Goal: Task Accomplishment & Management: Complete application form

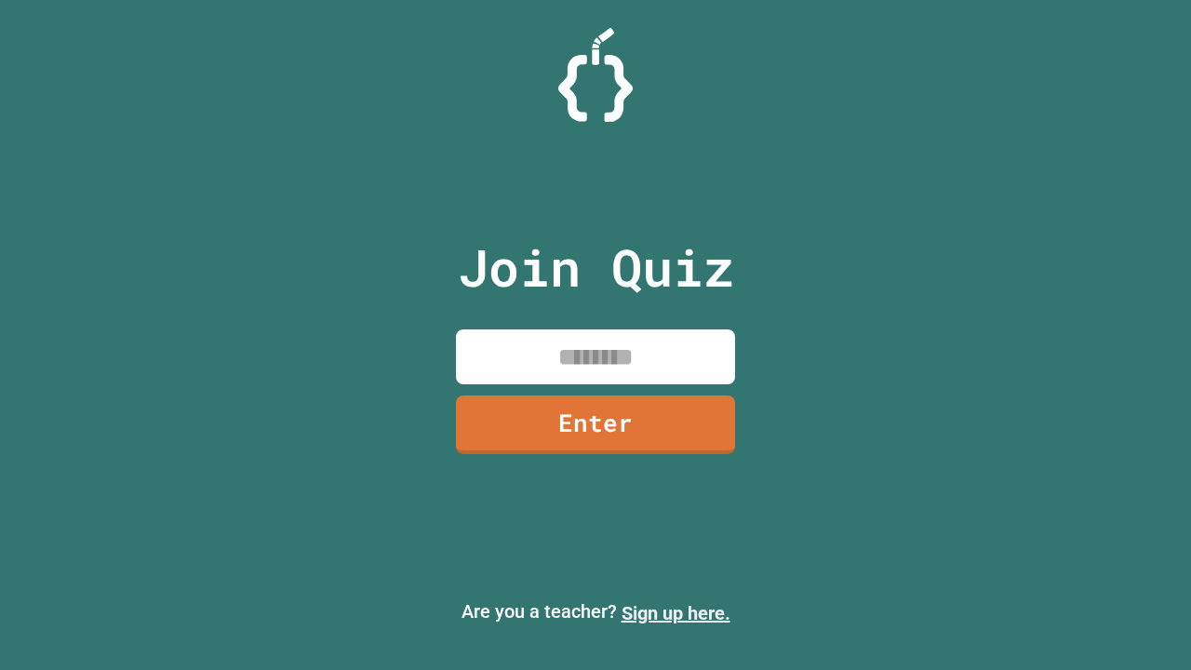
click at [675, 613] on link "Sign up here." at bounding box center [675, 613] width 109 height 22
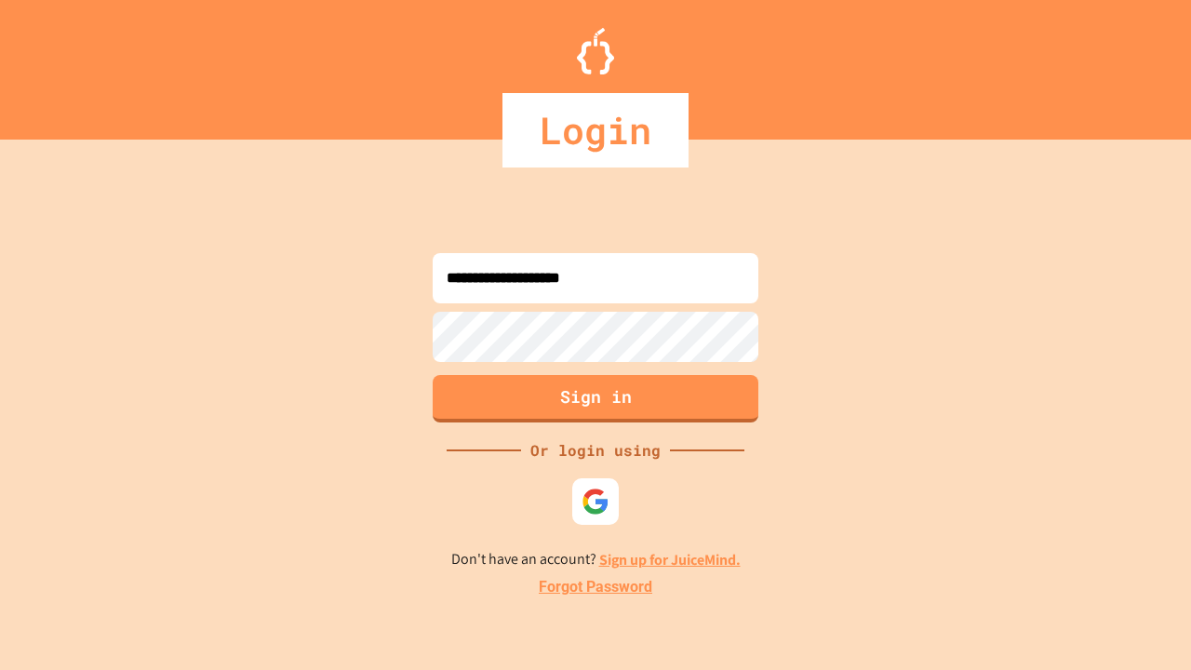
type input "**********"
